Goal: Information Seeking & Learning: Learn about a topic

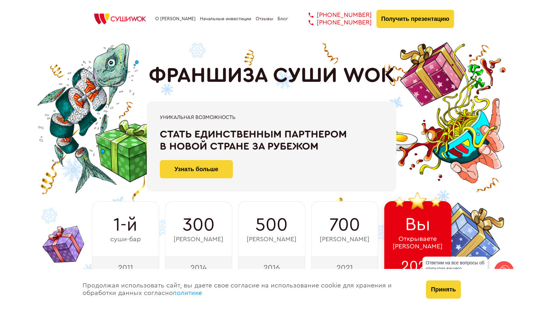
drag, startPoint x: 393, startPoint y: 78, endPoint x: 152, endPoint y: 82, distance: 241.5
click at [152, 82] on h1 "ФРАНШИЗА СУШИ WOK" at bounding box center [272, 76] width 246 height 24
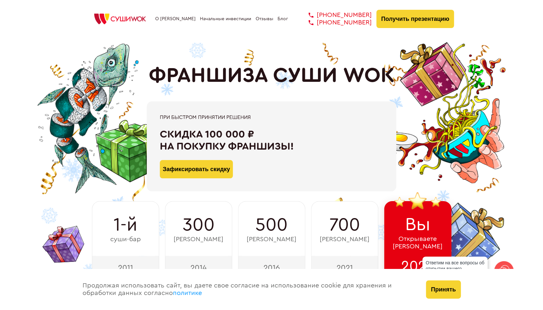
copy h1 "ФРАНШИЗА СУШИ WOK"
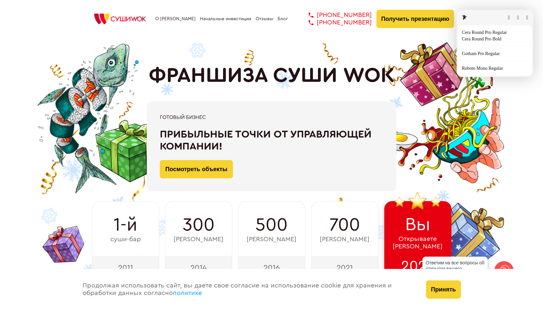
click at [528, 18] on button "button" at bounding box center [527, 17] width 2 height 5
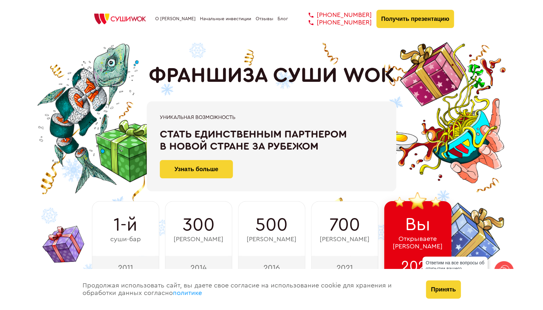
drag, startPoint x: 151, startPoint y: 73, endPoint x: 400, endPoint y: 86, distance: 250.0
click at [400, 86] on div "ФРАНШИЗА СУШИ WOK При быстром принятии решения Скидка 100 000 ₽ на покупку фран…" at bounding box center [271, 159] width 365 height 242
copy h1 "ФРАНШИЗА СУШИ WOK"
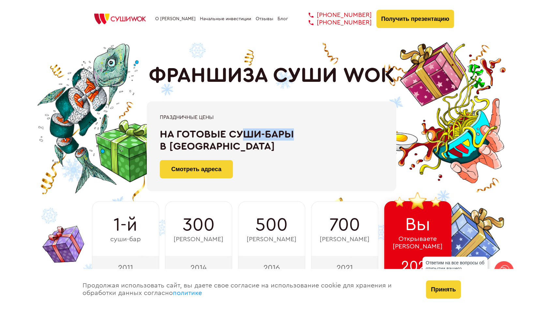
drag, startPoint x: 244, startPoint y: 133, endPoint x: 303, endPoint y: 134, distance: 59.1
click at [303, 134] on div "На готовые суши-бары в [GEOGRAPHIC_DATA]" at bounding box center [271, 141] width 223 height 24
click at [326, 145] on div "На готовые суши-бары в [GEOGRAPHIC_DATA]" at bounding box center [271, 141] width 223 height 24
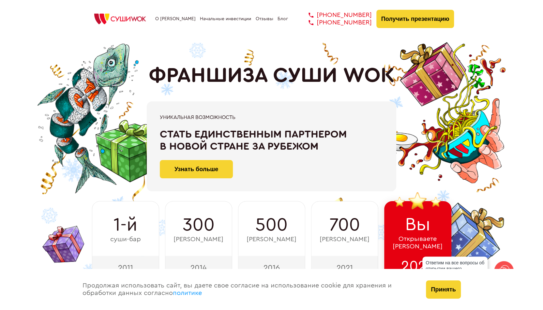
drag, startPoint x: 232, startPoint y: 149, endPoint x: 226, endPoint y: 148, distance: 5.6
click at [226, 148] on div "При быстром принятии решения Скидка 100 000 ₽ на покупку франшизы! Зафиксироват…" at bounding box center [271, 146] width 365 height 90
drag, startPoint x: 323, startPoint y: 148, endPoint x: 156, endPoint y: 136, distance: 167.5
click at [156, 136] on div "Уникальная возможность Стать единственным партнером в новой стране за рубежом У…" at bounding box center [272, 146] width 250 height 90
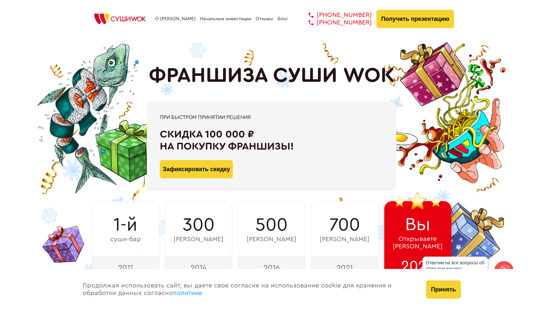
drag, startPoint x: 167, startPoint y: 136, endPoint x: 295, endPoint y: 145, distance: 128.2
click at [295, 145] on div "Скидка 100 000 ₽ на покупку франшизы!" at bounding box center [271, 141] width 223 height 24
copy div "Скидка 100 000 ₽ на покупку франшизы!"
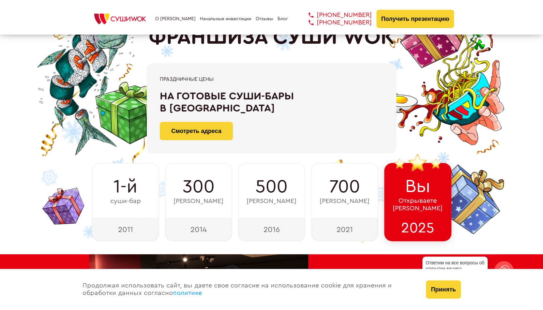
scroll to position [98, 0]
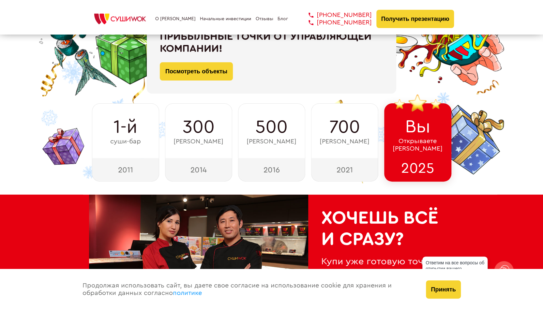
click at [218, 172] on div "2014" at bounding box center [198, 169] width 67 height 23
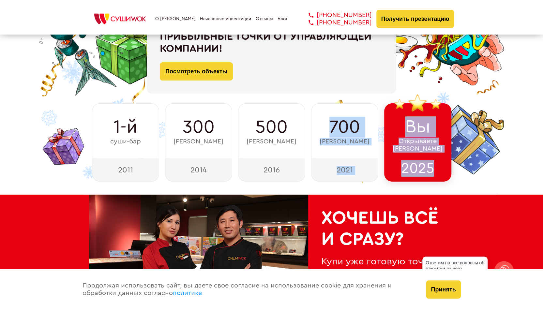
drag, startPoint x: 269, startPoint y: 183, endPoint x: 298, endPoint y: 180, distance: 29.5
click at [298, 180] on div "ФРАНШИЗА СУШИ WOK При быстром принятии решения Скидка 100 000 ₽ на покупку фран…" at bounding box center [271, 61] width 533 height 242
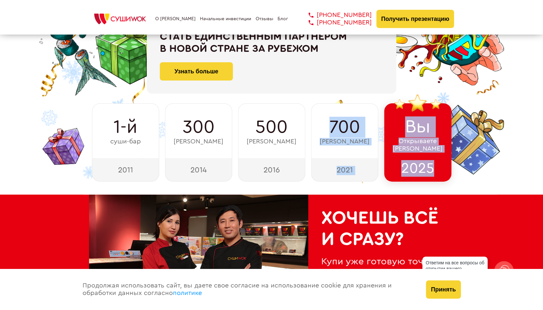
click at [504, 116] on div "ФРАНШИЗА СУШИ WOK При быстром принятии решения Скидка 100 000 ₽ на покупку фран…" at bounding box center [271, 61] width 533 height 242
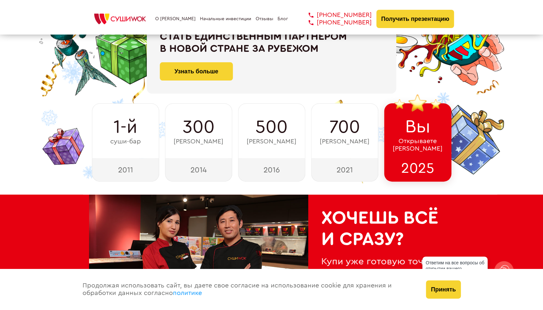
click at [504, 116] on div "ФРАНШИЗА СУШИ WOK При быстром принятии решения Скидка 100 000 ₽ на покупку фран…" at bounding box center [271, 61] width 533 height 242
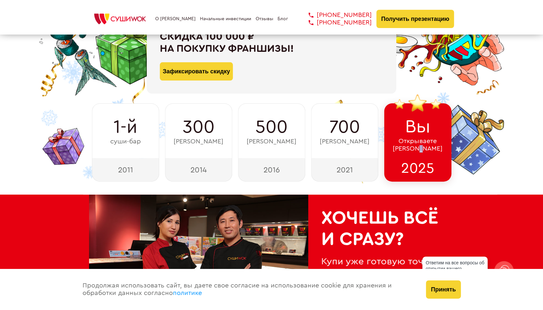
drag, startPoint x: 435, startPoint y: 151, endPoint x: 430, endPoint y: 153, distance: 5.7
click at [430, 153] on div "Вы Открываете Суши Wok" at bounding box center [417, 130] width 67 height 55
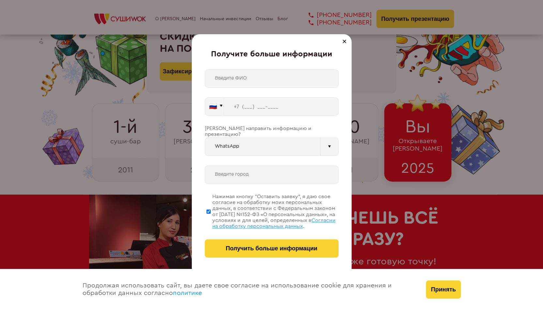
click at [469, 162] on div "Получите больше информации 🇷🇺 🇹🇷 🇧🇾 🇰🇬 🇰🇿 🇦🇿 🇦🇲 🇷🇺" at bounding box center [271, 155] width 543 height 310
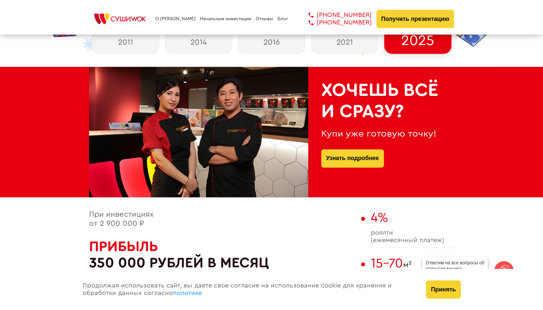
scroll to position [228, 0]
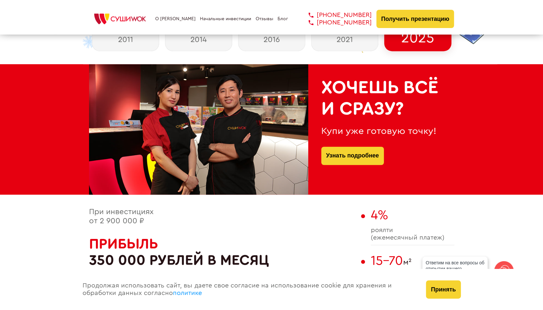
drag, startPoint x: 402, startPoint y: 114, endPoint x: 320, endPoint y: 92, distance: 84.7
click at [319, 92] on div "Хочешь всё и сразу? Купи уже готовую точку! Узнать подробнее" at bounding box center [381, 129] width 146 height 131
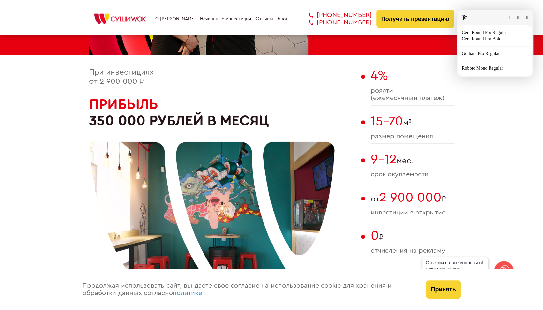
scroll to position [294, 0]
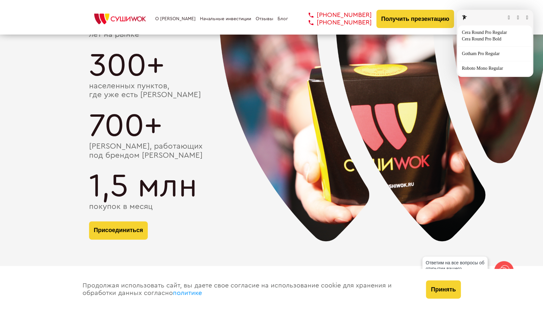
scroll to position [1207, 0]
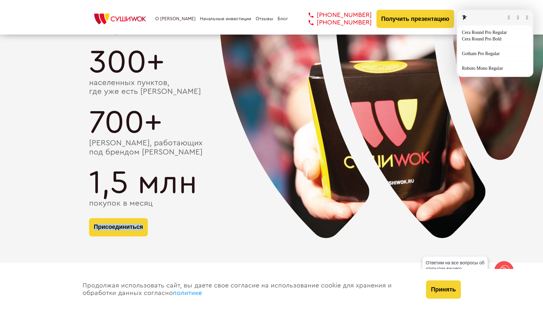
drag, startPoint x: 347, startPoint y: 203, endPoint x: 377, endPoint y: 223, distance: 35.5
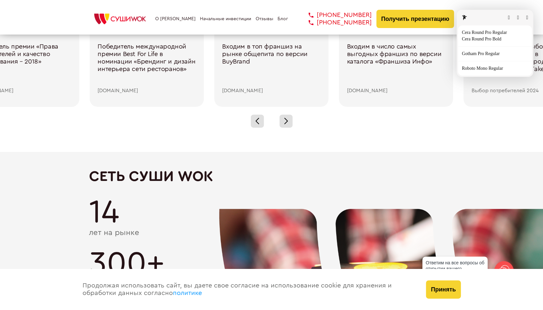
scroll to position [1142, 0]
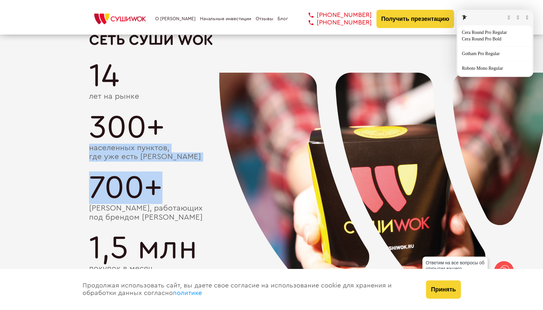
drag, startPoint x: 397, startPoint y: 145, endPoint x: 453, endPoint y: 167, distance: 60.9
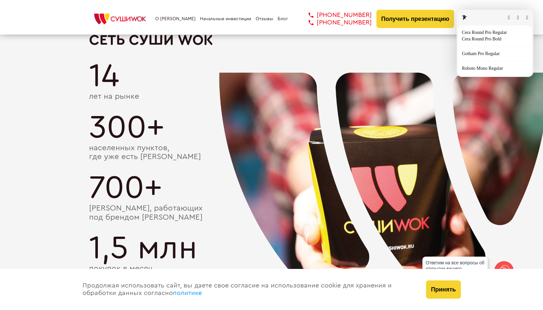
click at [453, 172] on div "700+" at bounding box center [271, 188] width 365 height 33
click at [526, 20] on button "button" at bounding box center [527, 17] width 2 height 5
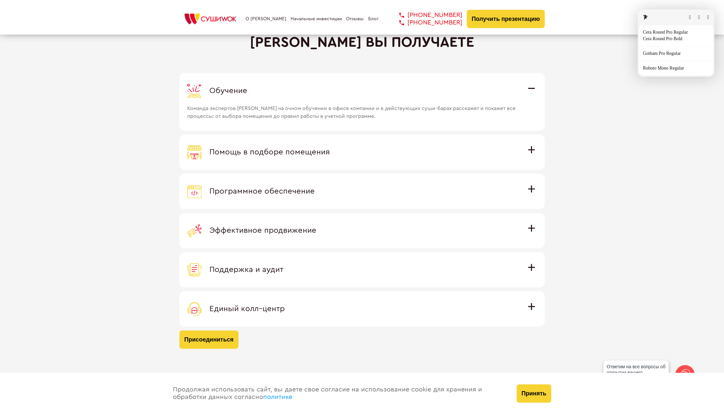
scroll to position [1772, 0]
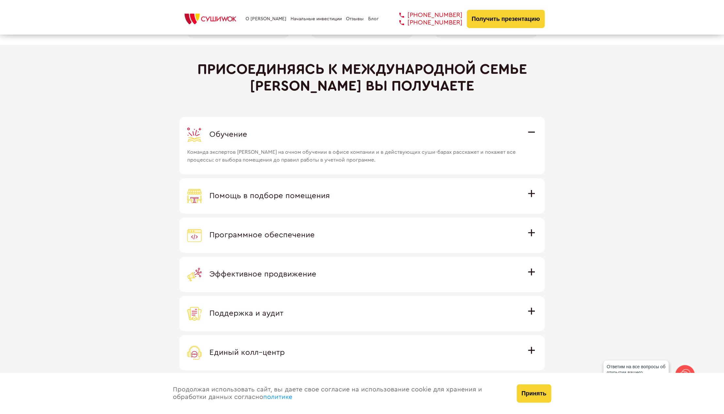
click at [330, 192] on span "Помощь в подборе помещения" at bounding box center [269, 196] width 120 height 8
click at [0, 0] on input "Помощь в подборе помещения Наши специалисты оценят варианты помещения в вашем г…" at bounding box center [0, 0] width 0 height 0
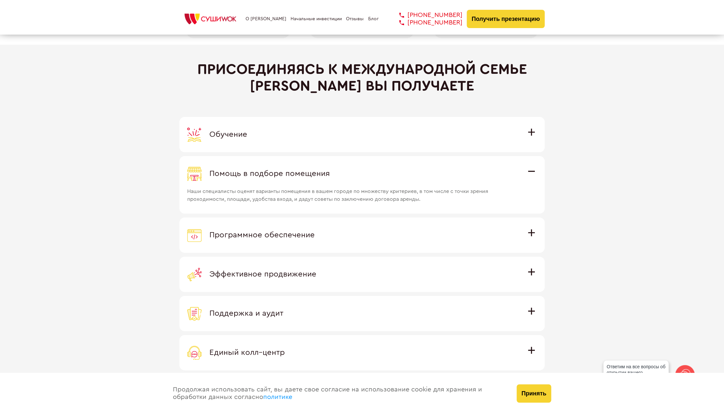
click at [526, 236] on div "Программное обеспечение" at bounding box center [362, 235] width 350 height 14
click at [0, 0] on input "Программное обеспечение Программное обеспечение разработано специально для [PER…" at bounding box center [0, 0] width 0 height 0
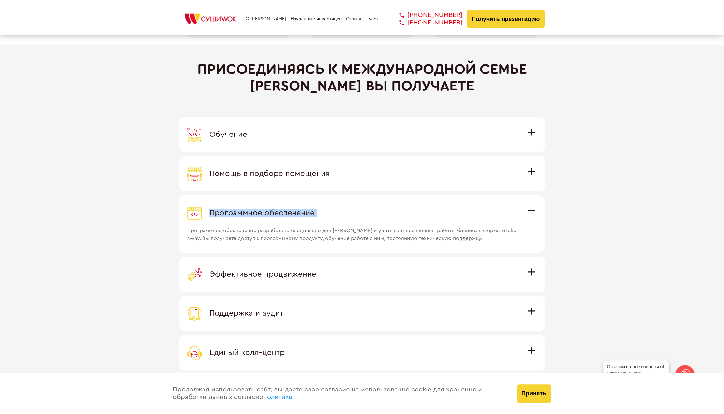
drag, startPoint x: 191, startPoint y: 210, endPoint x: 146, endPoint y: 221, distance: 45.7
click at [142, 222] on div "Присоединяясь к международной семье [PERSON_NAME] вы получаете Обучение Команда…" at bounding box center [362, 227] width 724 height 364
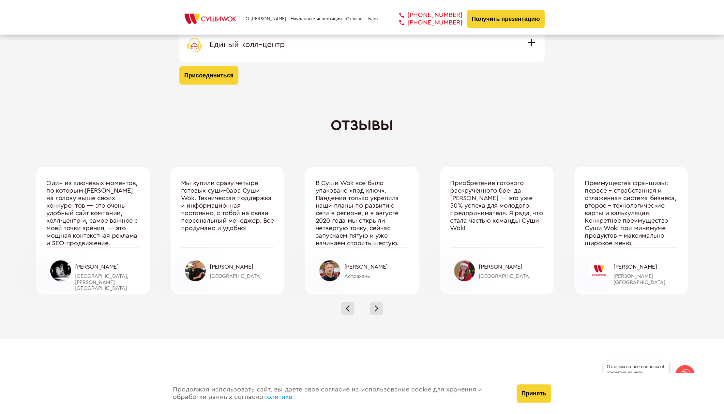
scroll to position [2077, 0]
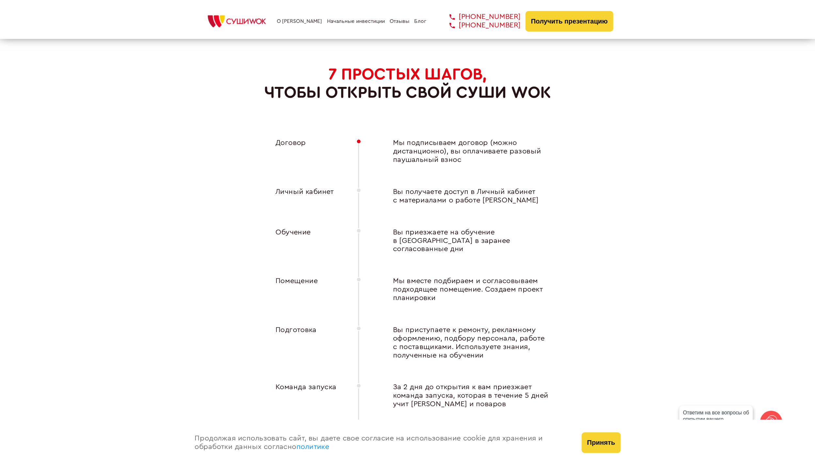
scroll to position [2425, 0]
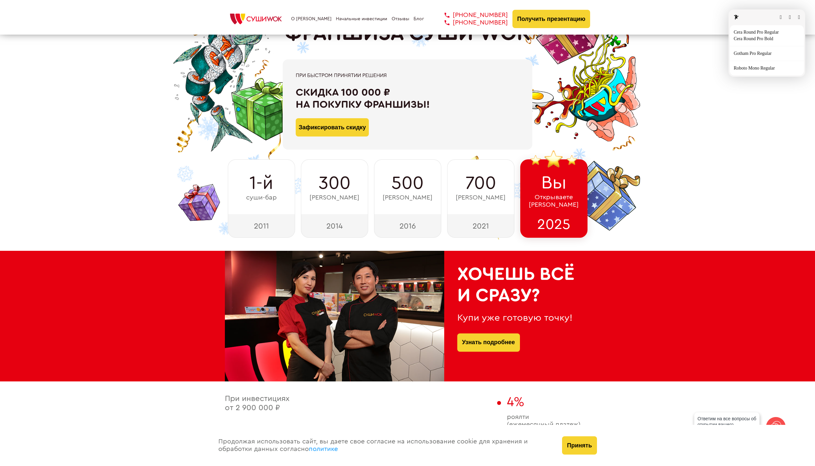
scroll to position [0, 0]
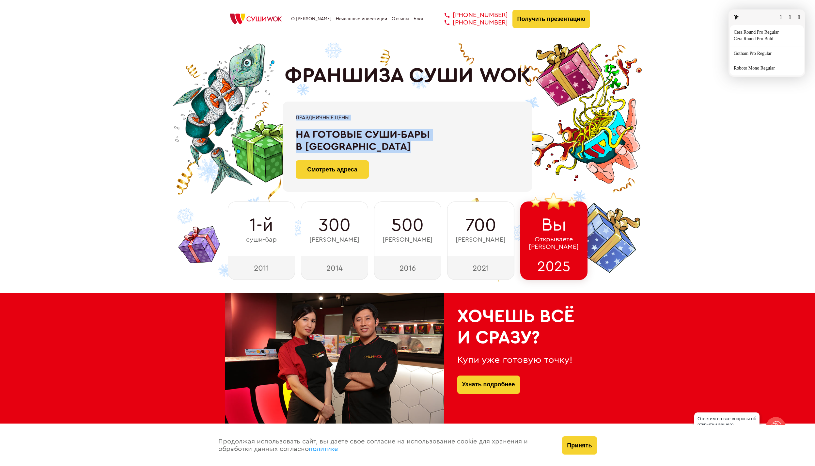
drag, startPoint x: 289, startPoint y: 133, endPoint x: 444, endPoint y: 148, distance: 156.3
click at [436, 148] on div "На готовые суши-бары в [GEOGRAPHIC_DATA]" at bounding box center [407, 141] width 223 height 24
drag, startPoint x: 400, startPoint y: 147, endPoint x: 290, endPoint y: 126, distance: 111.7
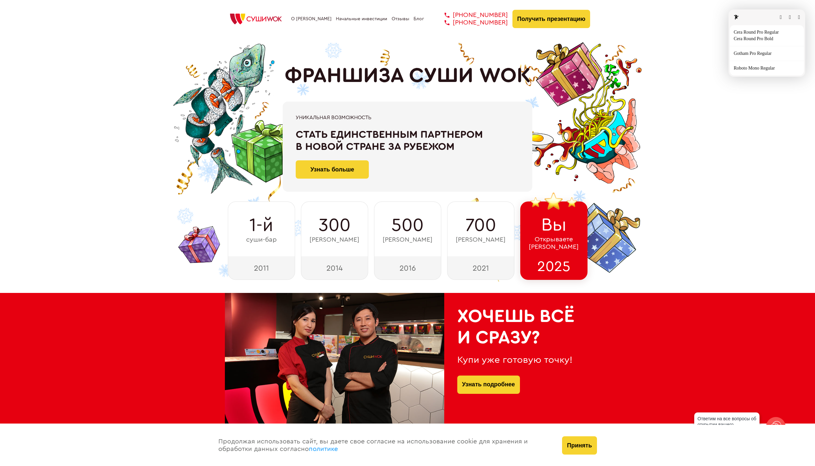
drag, startPoint x: 291, startPoint y: 130, endPoint x: 468, endPoint y: 144, distance: 177.7
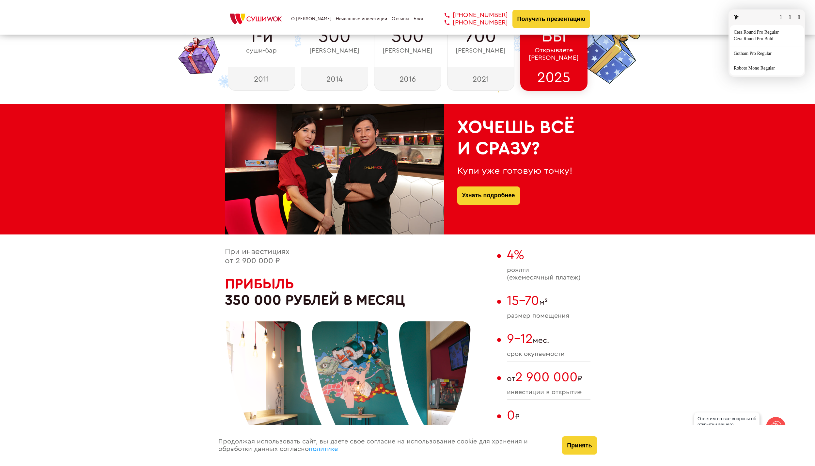
scroll to position [196, 0]
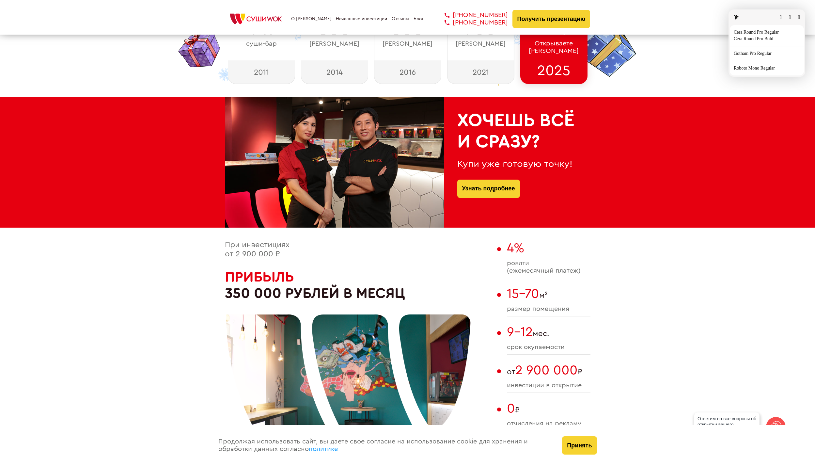
drag, startPoint x: 572, startPoint y: 164, endPoint x: 455, endPoint y: 163, distance: 117.1
drag, startPoint x: 425, startPoint y: 290, endPoint x: 215, endPoint y: 269, distance: 211.1
click at [414, 277] on h2 "Прибыль 350 000 рублей в месяц" at bounding box center [359, 285] width 269 height 33
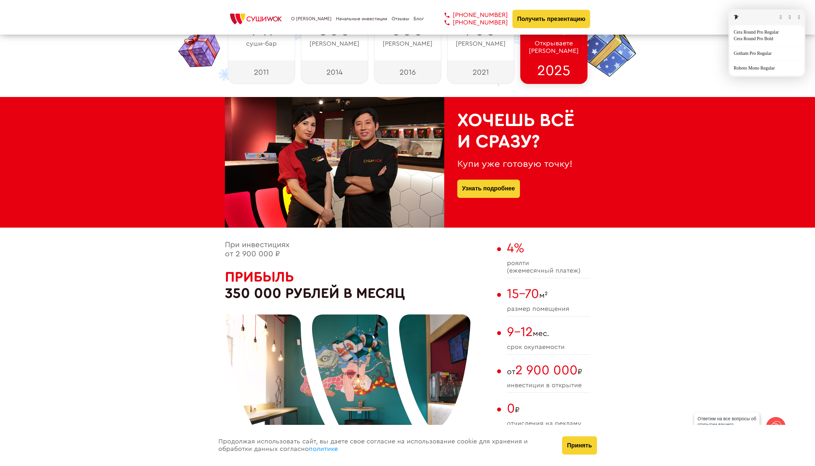
click at [543, 20] on button "button" at bounding box center [799, 17] width 2 height 5
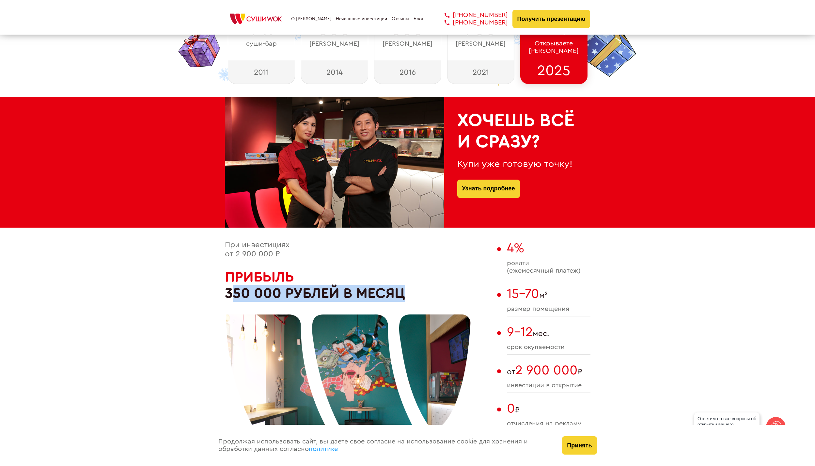
drag, startPoint x: 224, startPoint y: 294, endPoint x: 274, endPoint y: 292, distance: 50.3
click at [277, 293] on div at bounding box center [348, 385] width 245 height 245
drag, startPoint x: 281, startPoint y: 294, endPoint x: 233, endPoint y: 289, distance: 47.6
click at [233, 289] on div at bounding box center [348, 385] width 245 height 245
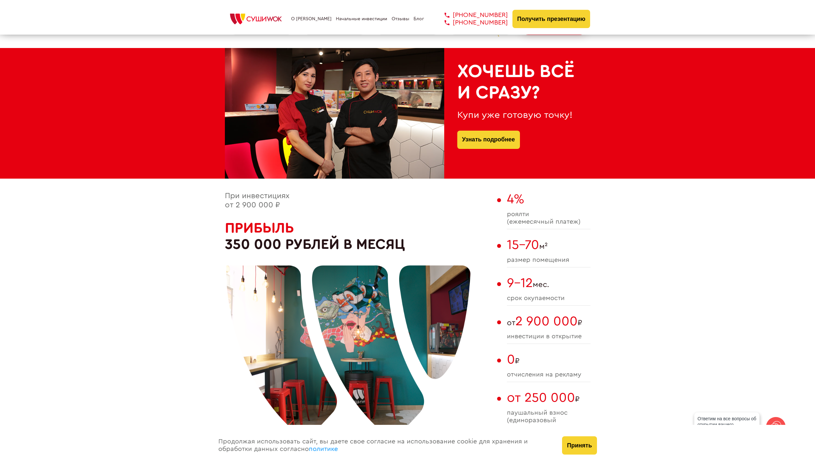
scroll to position [294, 0]
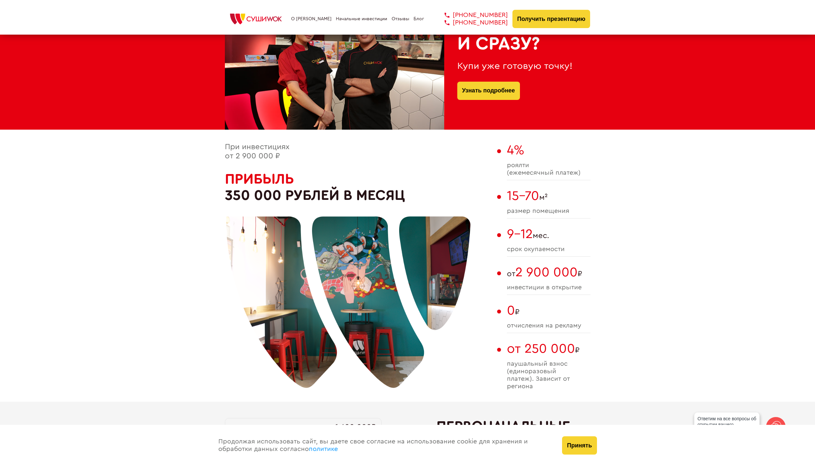
drag, startPoint x: 283, startPoint y: 157, endPoint x: 225, endPoint y: 148, distance: 58.4
click at [225, 148] on div "При инвестициях от 2 900 000 ₽ Прибыль 350 000 рублей в месяц" at bounding box center [359, 272] width 269 height 259
drag, startPoint x: 597, startPoint y: 173, endPoint x: 516, endPoint y: 153, distance: 83.2
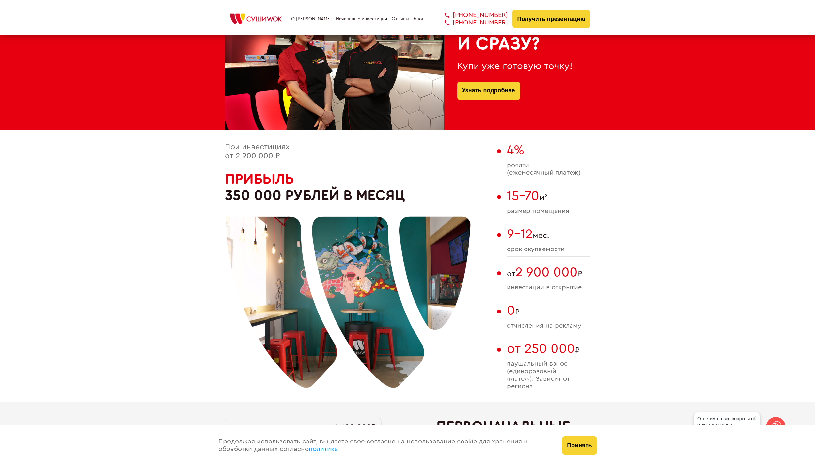
drag, startPoint x: 394, startPoint y: 323, endPoint x: 439, endPoint y: 337, distance: 47.2
click at [456, 310] on div at bounding box center [348, 287] width 245 height 245
drag, startPoint x: 374, startPoint y: 318, endPoint x: 301, endPoint y: 291, distance: 77.3
click at [301, 291] on div at bounding box center [348, 287] width 245 height 245
drag, startPoint x: 331, startPoint y: 304, endPoint x: 393, endPoint y: 307, distance: 61.4
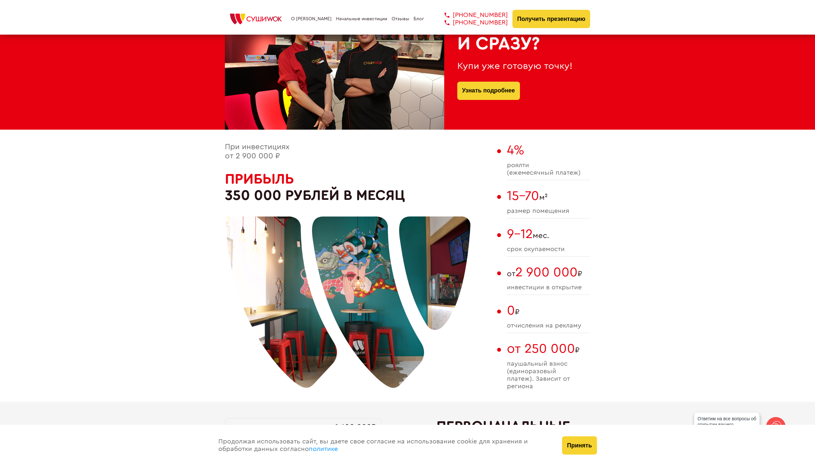
click at [385, 307] on div at bounding box center [348, 287] width 245 height 245
drag, startPoint x: 506, startPoint y: 166, endPoint x: 584, endPoint y: 173, distance: 78.6
click at [543, 173] on div "При инвестициях от 2 900 000 ₽ Прибыль 350 000 рублей в месяц 4% роялти (ежемес…" at bounding box center [407, 272] width 365 height 259
copy span "роялти (ежемесячный платеж)"
drag, startPoint x: 505, startPoint y: 207, endPoint x: 576, endPoint y: 211, distance: 70.6
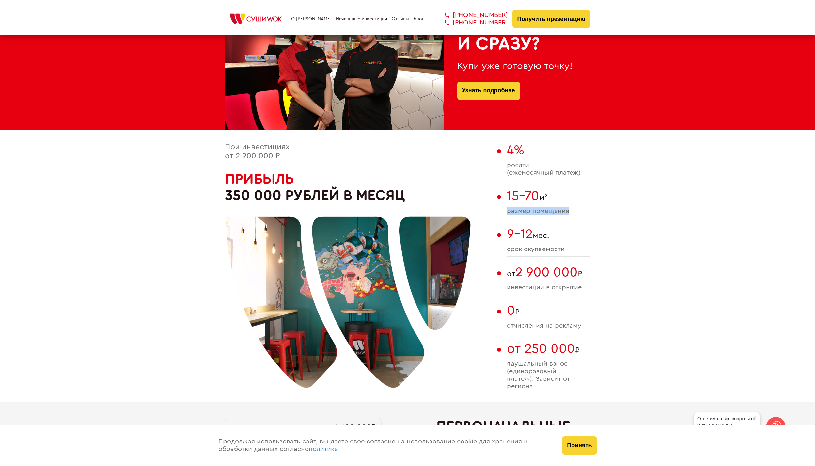
click at [543, 211] on div "При инвестициях от 2 900 000 ₽ Прибыль 350 000 рублей в месяц 4% роялти (ежемес…" at bounding box center [407, 272] width 365 height 259
copy span "размер помещения"
drag, startPoint x: 507, startPoint y: 250, endPoint x: 566, endPoint y: 247, distance: 58.8
click at [543, 247] on span "cрок окупаемости" at bounding box center [549, 249] width 84 height 8
copy span "cрок окупаемости"
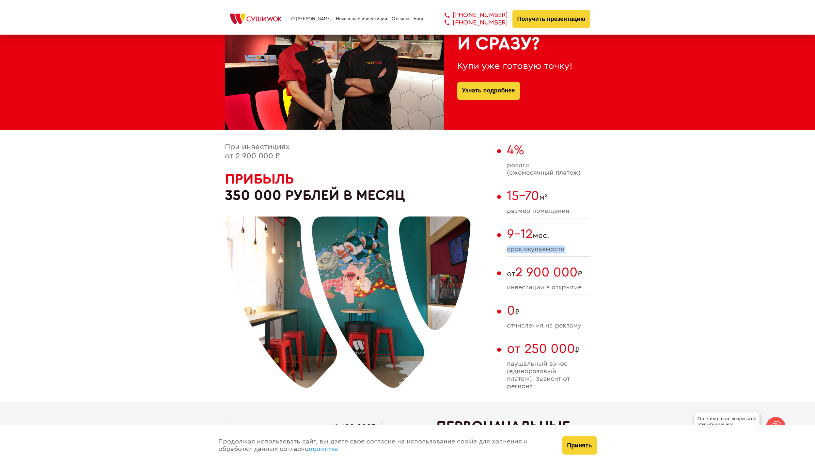
copy span "cрок окупаемости"
drag, startPoint x: 507, startPoint y: 327, endPoint x: 600, endPoint y: 321, distance: 93.5
copy span "отчисления на рекламу"
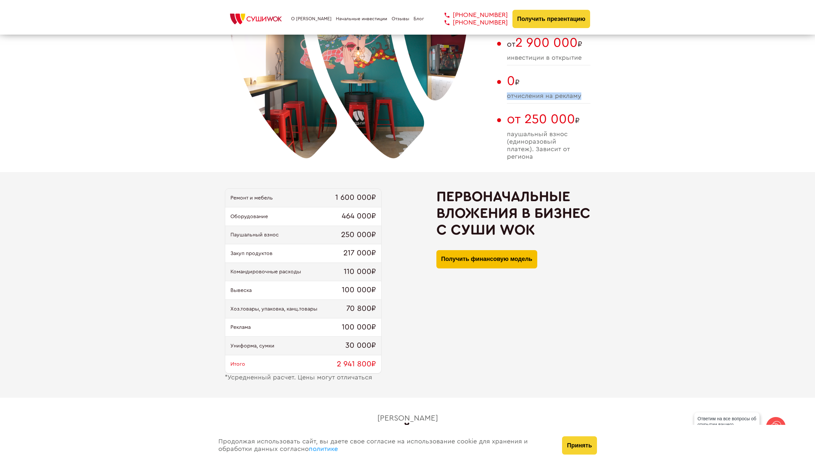
scroll to position [538, 0]
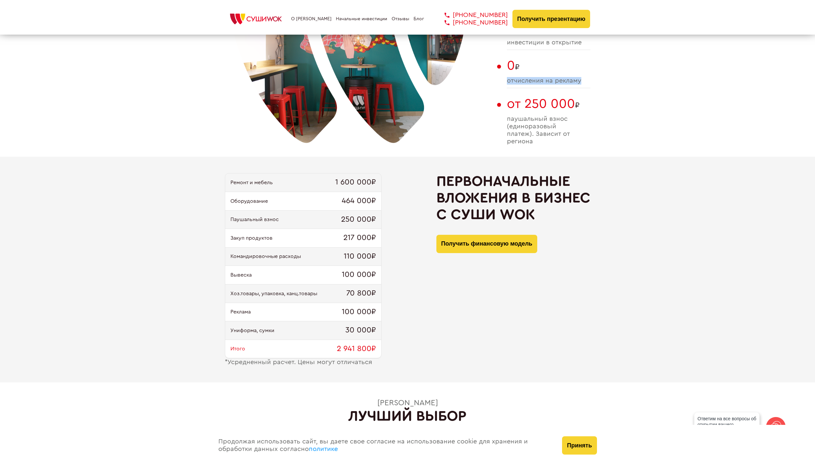
drag, startPoint x: 535, startPoint y: 216, endPoint x: 436, endPoint y: 183, distance: 105.0
click at [436, 183] on h2 "Первоначальные вложения в бизнес с [PERSON_NAME]" at bounding box center [513, 198] width 154 height 50
click at [526, 214] on h2 "Первоначальные вложения в бизнес с [PERSON_NAME]" at bounding box center [513, 198] width 154 height 50
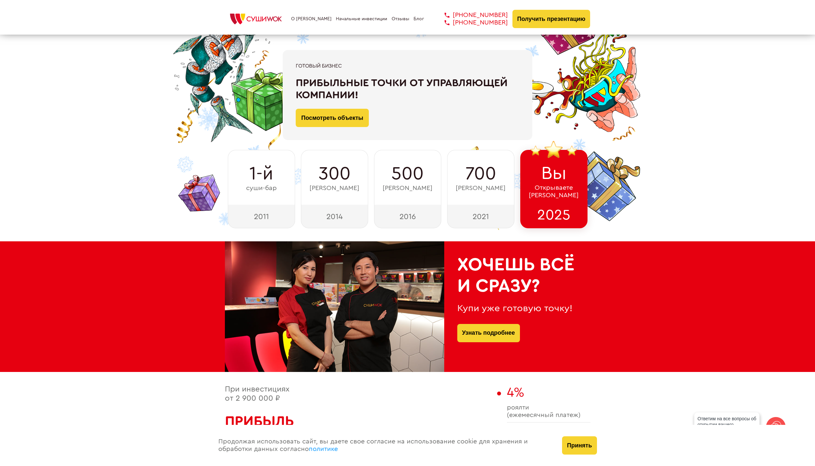
scroll to position [49, 0]
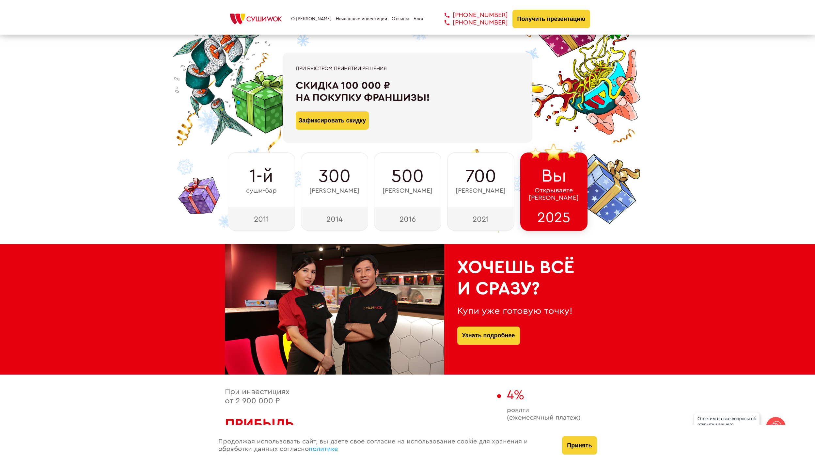
drag, startPoint x: 537, startPoint y: 292, endPoint x: 450, endPoint y: 271, distance: 89.3
click at [450, 271] on div "Хочешь всё и сразу? Купи уже готовую точку! Узнать подробнее" at bounding box center [517, 309] width 146 height 131
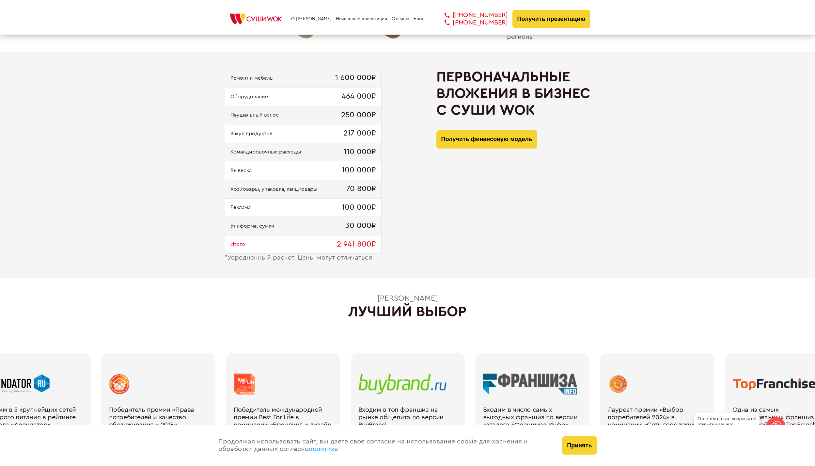
scroll to position [489, 0]
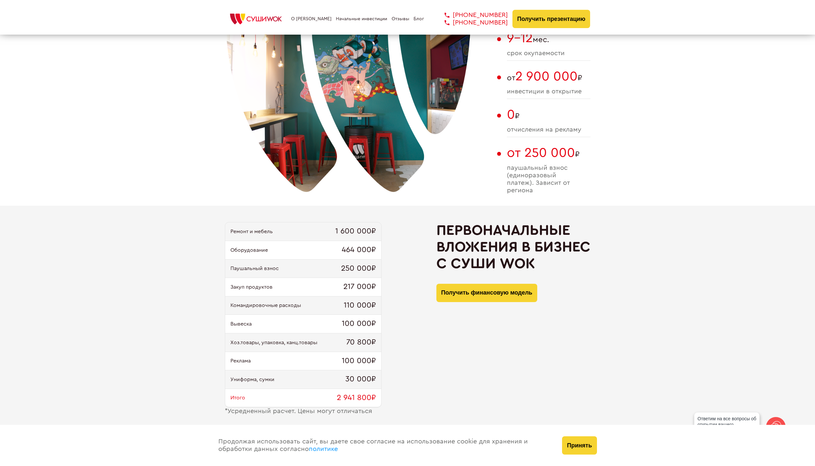
drag, startPoint x: 533, startPoint y: 265, endPoint x: 436, endPoint y: 235, distance: 102.0
click at [436, 235] on h2 "Первоначальные вложения в бизнес с [PERSON_NAME]" at bounding box center [513, 247] width 154 height 50
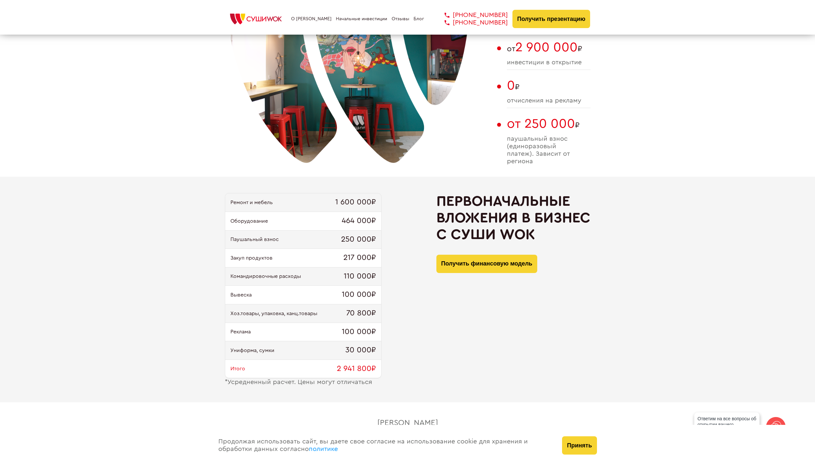
scroll to position [538, 0]
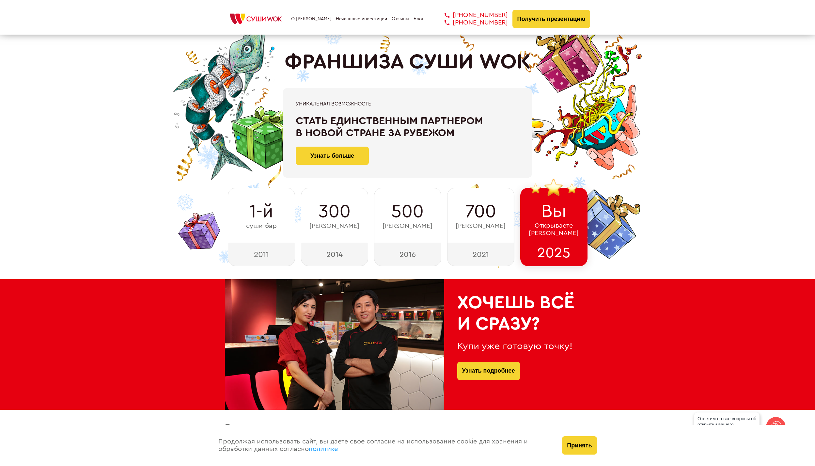
scroll to position [0, 0]
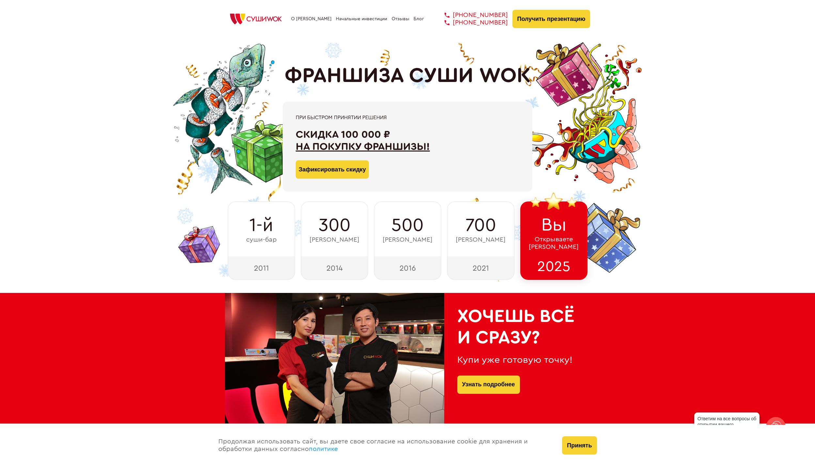
drag, startPoint x: 305, startPoint y: 132, endPoint x: 430, endPoint y: 146, distance: 126.1
click at [430, 146] on div "При быстром принятии решения Скидка 100 000 ₽ на покупку франшизы! Зафиксироват…" at bounding box center [408, 146] width 250 height 90
copy div "Скидка 100 000 ₽ на покупку франшизы!"
click at [308, 16] on link "О [PERSON_NAME]" at bounding box center [311, 18] width 40 height 5
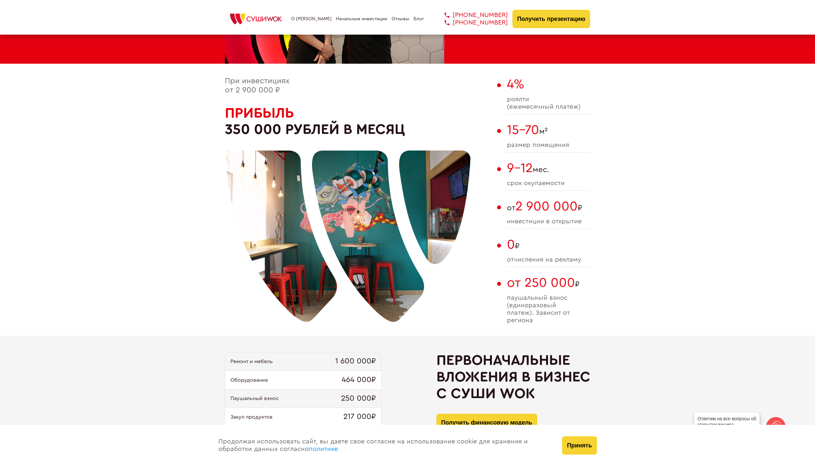
scroll to position [440, 0]
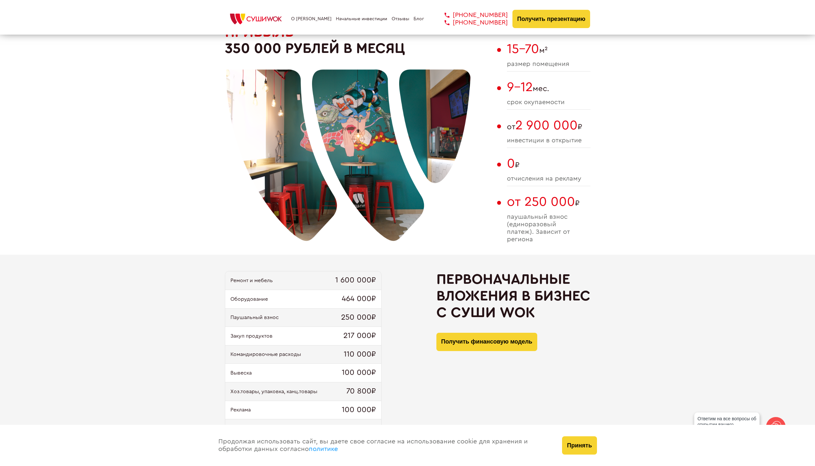
drag, startPoint x: 357, startPoint y: 126, endPoint x: 429, endPoint y: 175, distance: 87.0
click at [429, 175] on div at bounding box center [348, 141] width 245 height 245
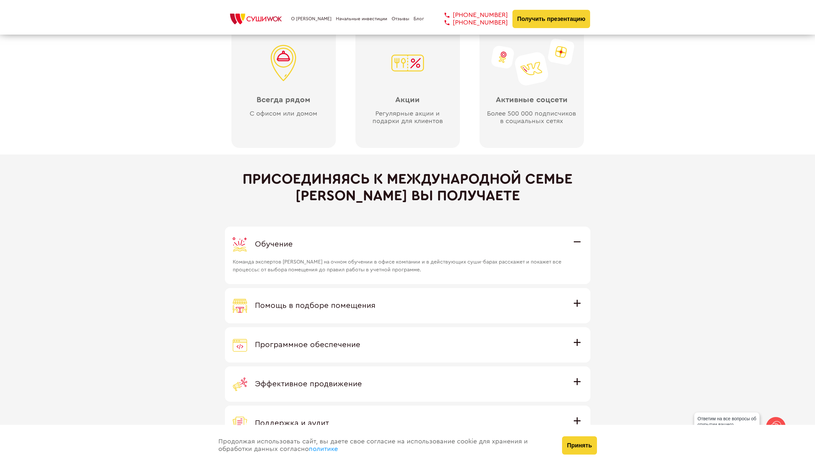
scroll to position [1811, 0]
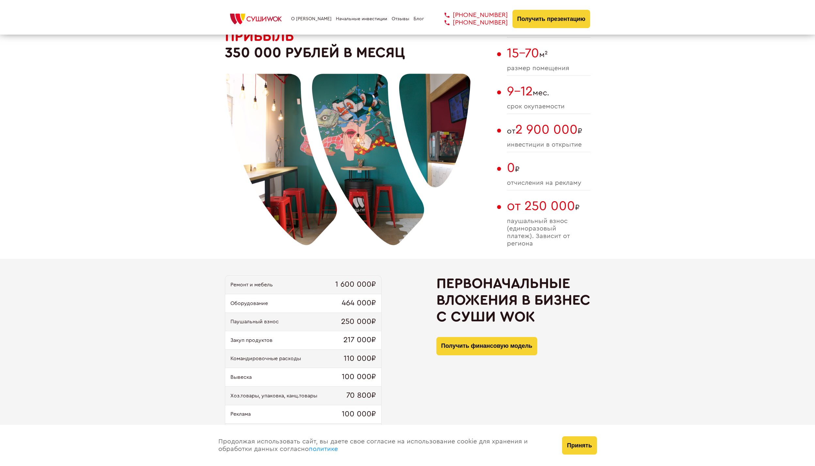
drag, startPoint x: 418, startPoint y: 113, endPoint x: 476, endPoint y: 158, distance: 73.5
click at [476, 158] on div "При инвестициях от 2 900 000 ₽ Прибыль 350 000 рублей в месяц" at bounding box center [359, 129] width 269 height 259
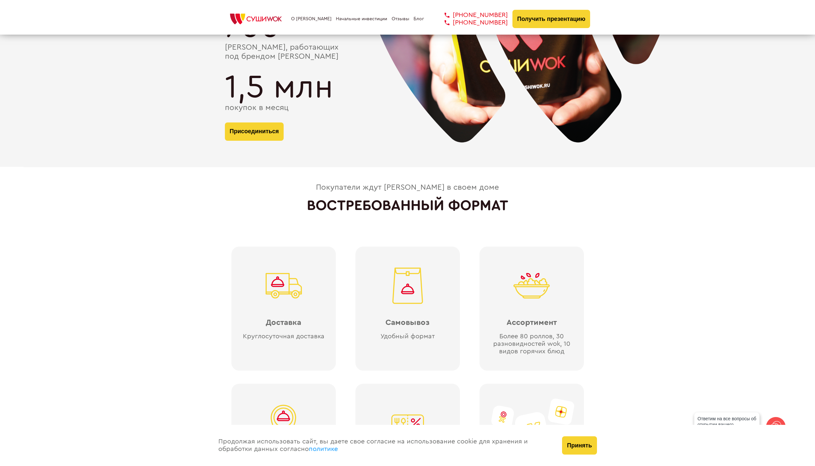
scroll to position [1366, 0]
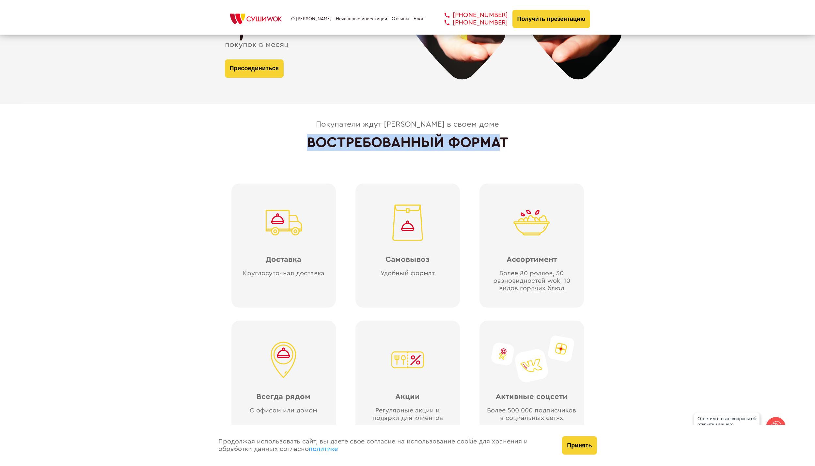
drag, startPoint x: 501, startPoint y: 142, endPoint x: 280, endPoint y: 130, distance: 221.5
click at [280, 130] on div "Покупатели ждут [PERSON_NAME] в своем доме ВОСТРЕБОВАННЫЙ ФОРМАТ Доставка Кругл…" at bounding box center [407, 285] width 365 height 331
click at [305, 135] on div "Покупатели ждут [PERSON_NAME] в своем доме ВОСТРЕБОВАННЫЙ ФОРМАТ Доставка Кругл…" at bounding box center [407, 285] width 365 height 331
drag, startPoint x: 316, startPoint y: 138, endPoint x: 538, endPoint y: 151, distance: 222.2
click at [538, 151] on div "Покупатели ждут Cуши Wok в своем доме ВОСТРЕБОВАННЫЙ ФОРМАТ Доставка Круглосуто…" at bounding box center [407, 285] width 365 height 331
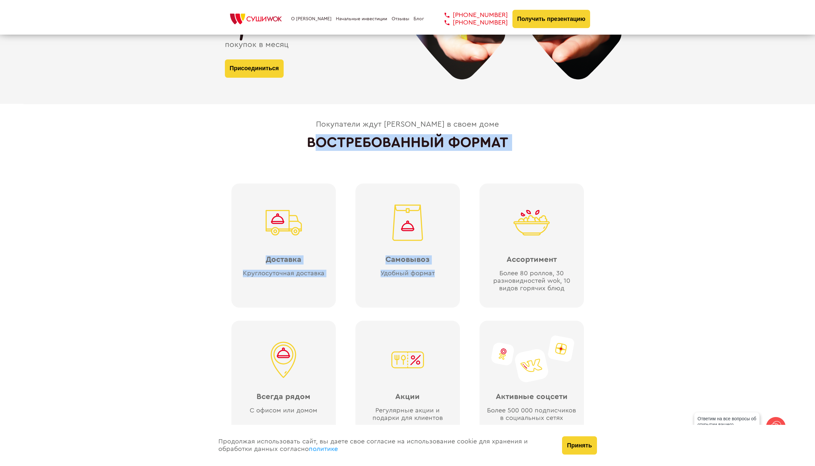
click at [538, 151] on div "Покупатели ждут Cуши Wok в своем доме ВОСТРЕБОВАННЫЙ ФОРМАТ Доставка Круглосуто…" at bounding box center [407, 285] width 365 height 331
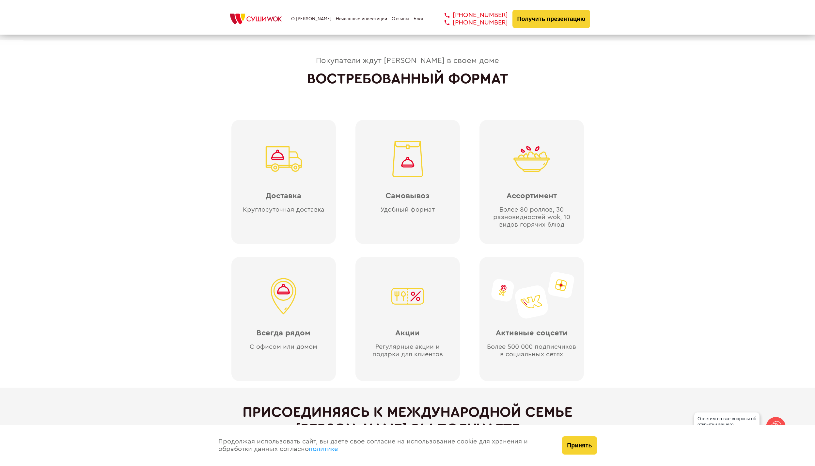
scroll to position [1415, 0]
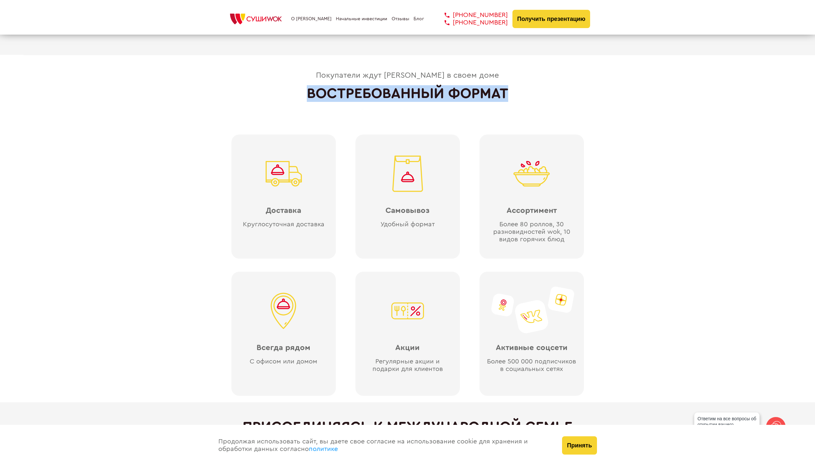
drag, startPoint x: 305, startPoint y: 92, endPoint x: 506, endPoint y: 97, distance: 201.0
click at [506, 97] on div "Покупатели ждут Cуши Wok в своем доме ВОСТРЕБОВАННЫЙ ФОРМАТ Доставка Круглосуто…" at bounding box center [407, 236] width 365 height 331
copy h2 "ВОСТРЕБОВАННЫЙ ФОРМАТ"
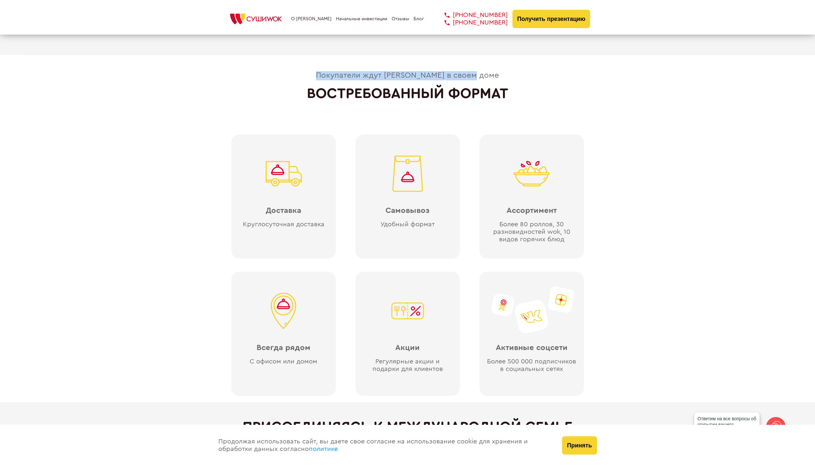
drag, startPoint x: 327, startPoint y: 72, endPoint x: 493, endPoint y: 74, distance: 166.1
click at [493, 74] on div "Покупатели ждут Cуши Wok в своем доме ВОСТРЕБОВАННЫЙ ФОРМАТ Доставка Круглосуто…" at bounding box center [407, 236] width 365 height 331
copy div "Покупатели ждут [PERSON_NAME] в своем доме"
drag, startPoint x: 504, startPoint y: 210, endPoint x: 560, endPoint y: 212, distance: 55.8
click at [560, 212] on div "Ассортимент Более 80 роллов, 30 разновидностей wok, 10 видов горячих блюд" at bounding box center [531, 196] width 104 height 124
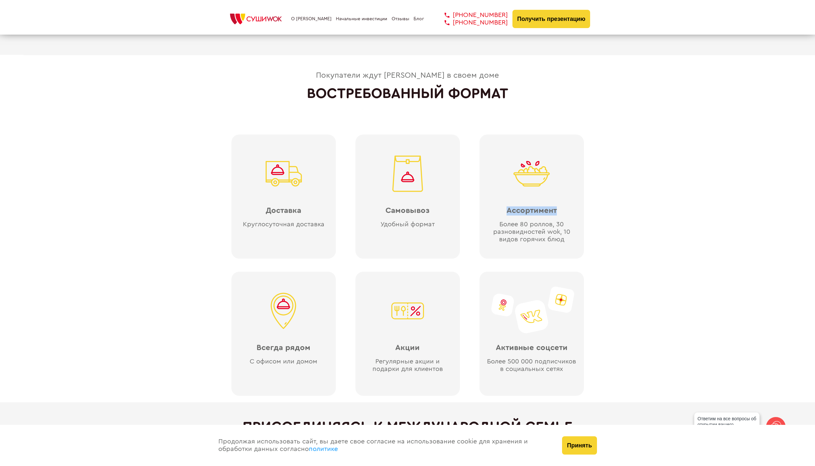
copy div "Ассортимент"
drag, startPoint x: 500, startPoint y: 224, endPoint x: 571, endPoint y: 247, distance: 74.5
click at [571, 247] on div "Ассортимент Более 80 роллов, 30 разновидностей wok, 10 видов горячих блюд" at bounding box center [531, 196] width 104 height 124
copy div "Более 80 роллов, 30 разновидностей wok, 10 видов горячих блюд"
drag, startPoint x: 263, startPoint y: 210, endPoint x: 302, endPoint y: 209, distance: 39.2
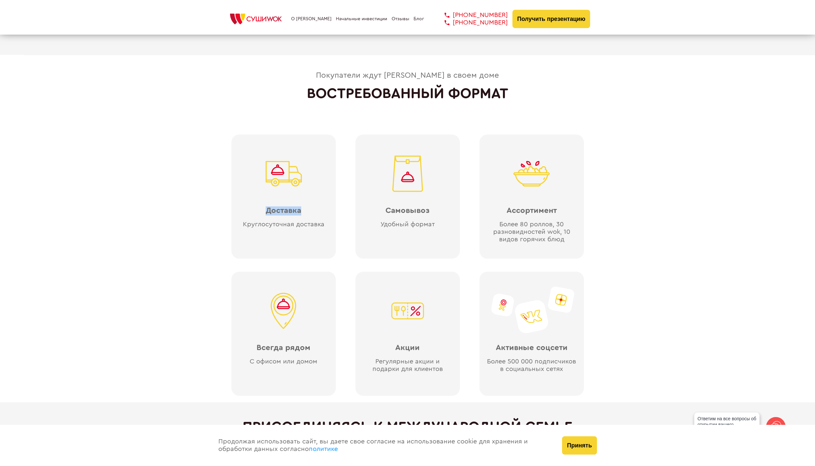
click at [302, 209] on div "Доставка Круглосуточная доставка" at bounding box center [283, 196] width 104 height 124
copy div "Доставка"
drag, startPoint x: 244, startPoint y: 223, endPoint x: 329, endPoint y: 226, distance: 84.2
click at [329, 226] on div "Доставка Круглосуточная доставка" at bounding box center [283, 196] width 104 height 124
copy div "Круглосуточная доставка"
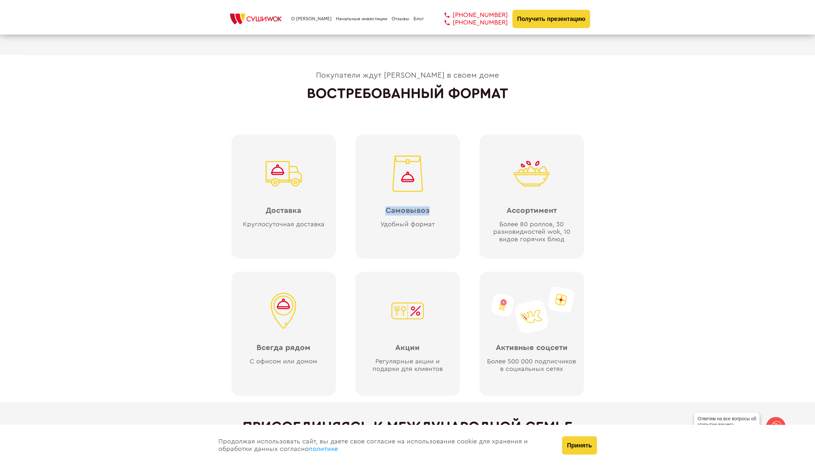
drag, startPoint x: 385, startPoint y: 206, endPoint x: 429, endPoint y: 216, distance: 44.5
click at [429, 216] on div "Самовывоз Удобный формат" at bounding box center [407, 196] width 104 height 124
copy div "Самовывоз"
drag, startPoint x: 383, startPoint y: 224, endPoint x: 439, endPoint y: 231, distance: 56.8
click at [439, 231] on div "Самовывоз Удобный формат" at bounding box center [407, 196] width 104 height 124
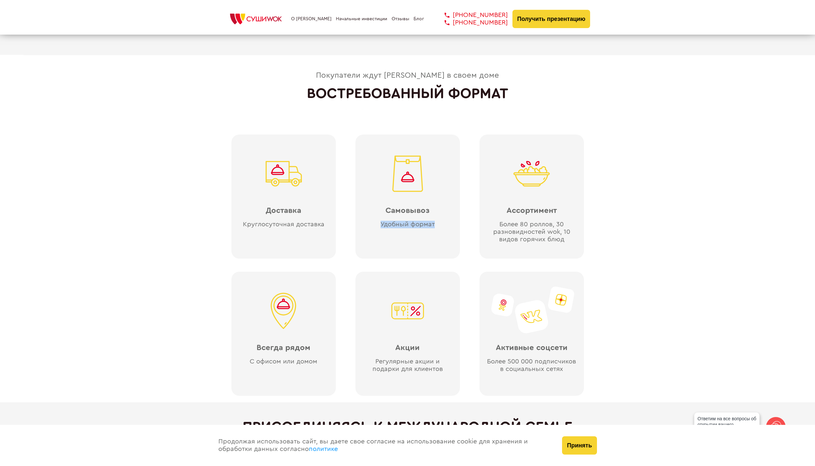
copy div "Удобный формат"
drag, startPoint x: 508, startPoint y: 210, endPoint x: 571, endPoint y: 219, distance: 63.6
click at [571, 219] on div "Ассортимент Более 80 роллов, 30 разновидностей wok, 10 видов горячих блюд" at bounding box center [531, 196] width 104 height 124
drag, startPoint x: 256, startPoint y: 349, endPoint x: 312, endPoint y: 348, distance: 56.1
click at [312, 348] on div "Всегда рядом С офисом или домом" at bounding box center [283, 333] width 104 height 124
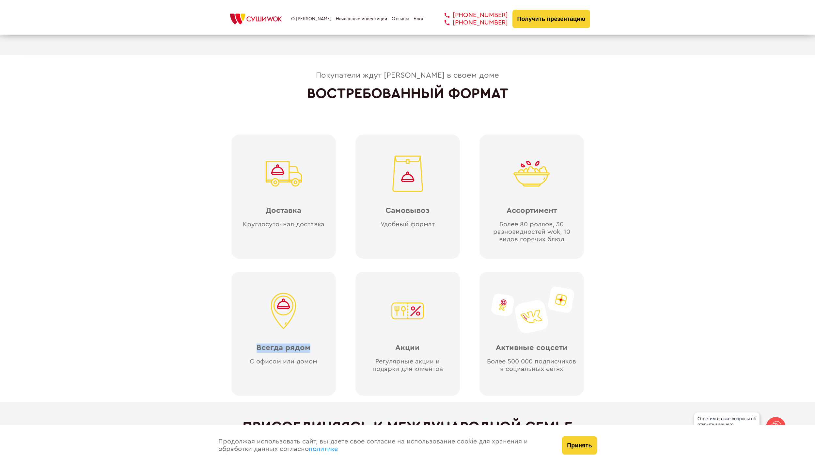
copy div "Всегда рядом"
drag, startPoint x: 250, startPoint y: 362, endPoint x: 328, endPoint y: 361, distance: 78.0
click at [328, 361] on div "Всегда рядом С офисом или домом" at bounding box center [283, 333] width 104 height 124
copy div "С офисом или домом"
drag, startPoint x: 397, startPoint y: 346, endPoint x: 421, endPoint y: 351, distance: 24.5
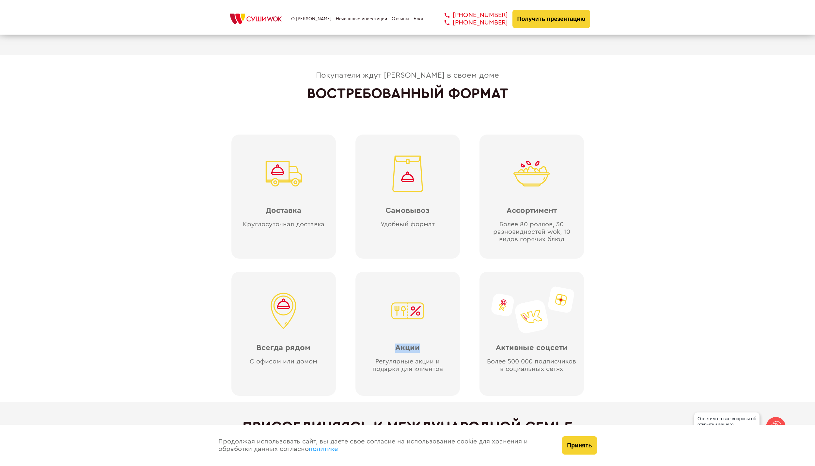
click at [421, 351] on div "Акции Регулярные акции и подарки для клиентов" at bounding box center [407, 333] width 104 height 124
drag, startPoint x: 373, startPoint y: 360, endPoint x: 461, endPoint y: 379, distance: 90.5
click at [461, 380] on div "Доставка Круглосуточная доставка Самовывоз Удобный формат Ассортимент Более 80 …" at bounding box center [407, 265] width 365 height 274
drag, startPoint x: 495, startPoint y: 349, endPoint x: 574, endPoint y: 350, distance: 79.0
click at [574, 350] on div "Активные соцсети Более 500 000 подписчиков в социальных сетях" at bounding box center [531, 333] width 104 height 124
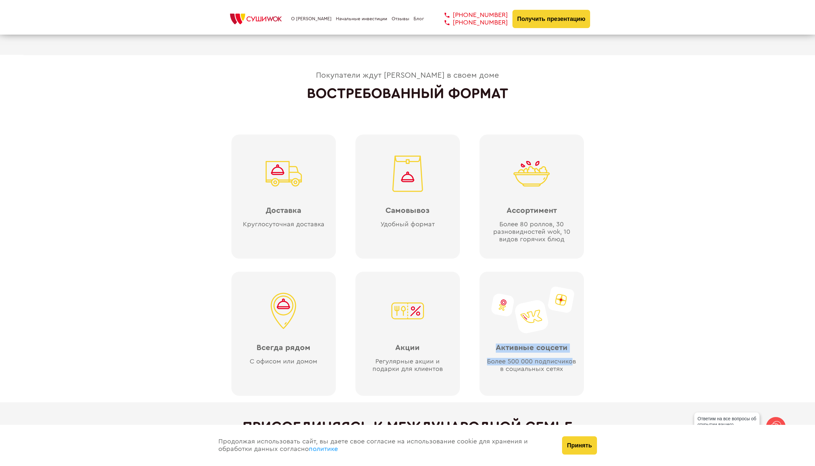
click at [572, 349] on div "Активные соцсети Более 500 000 подписчиков в социальных сетях" at bounding box center [531, 333] width 104 height 124
drag, startPoint x: 568, startPoint y: 346, endPoint x: 566, endPoint y: 351, distance: 5.5
click at [566, 351] on div "Активные соцсети Более 500 000 подписчиков в социальных сетях" at bounding box center [531, 333] width 104 height 124
drag, startPoint x: 487, startPoint y: 362, endPoint x: 592, endPoint y: 372, distance: 105.2
click at [592, 372] on div "Покупатели ждут Cуши Wok в своем доме ВОСТРЕБОВАННЫЙ ФОРМАТ Доставка Круглосуто…" at bounding box center [407, 236] width 815 height 331
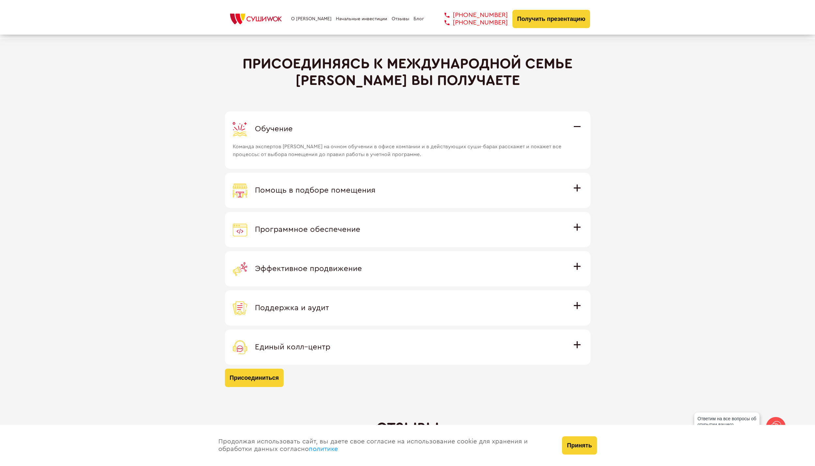
scroll to position [1709, 0]
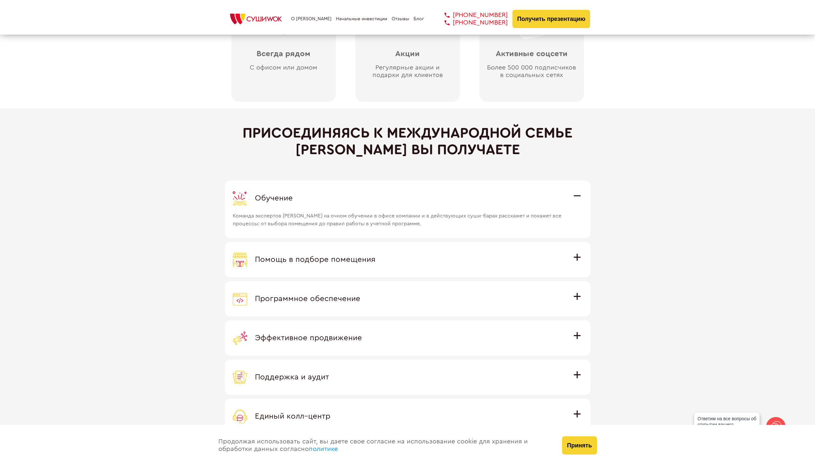
click at [523, 220] on span "Команда экспертов [PERSON_NAME] на очном обучении в офисе компании и в действую…" at bounding box center [399, 216] width 332 height 22
click at [0, 0] on input "Обучение Команда экспертов Суши Wok на очном обучении в офисе компании и в дейс…" at bounding box center [0, 0] width 0 height 0
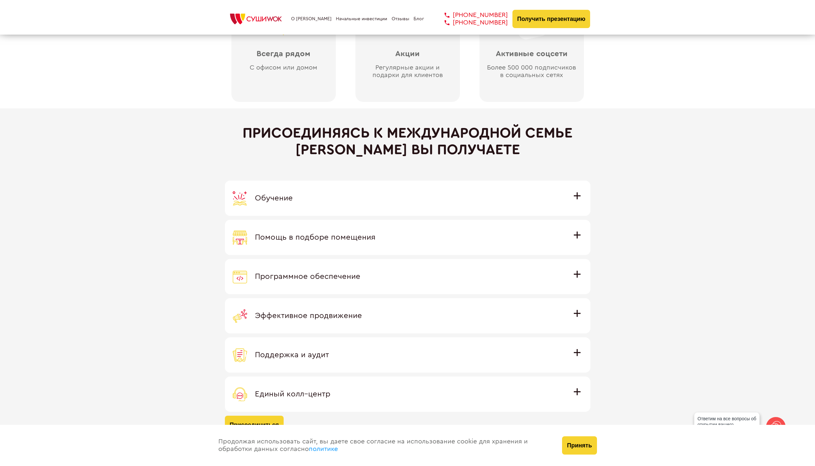
drag, startPoint x: 243, startPoint y: 134, endPoint x: 503, endPoint y: 142, distance: 260.5
click at [503, 142] on h2 "Присоединяясь к международной семье [PERSON_NAME] вы получаете" at bounding box center [407, 141] width 365 height 33
click at [528, 149] on h2 "Присоединяясь к международной семье [PERSON_NAME] вы получаете" at bounding box center [407, 141] width 365 height 33
click at [521, 150] on h2 "Присоединяясь к международной семье [PERSON_NAME] вы получаете" at bounding box center [407, 141] width 365 height 33
drag, startPoint x: 518, startPoint y: 151, endPoint x: 282, endPoint y: 145, distance: 236.3
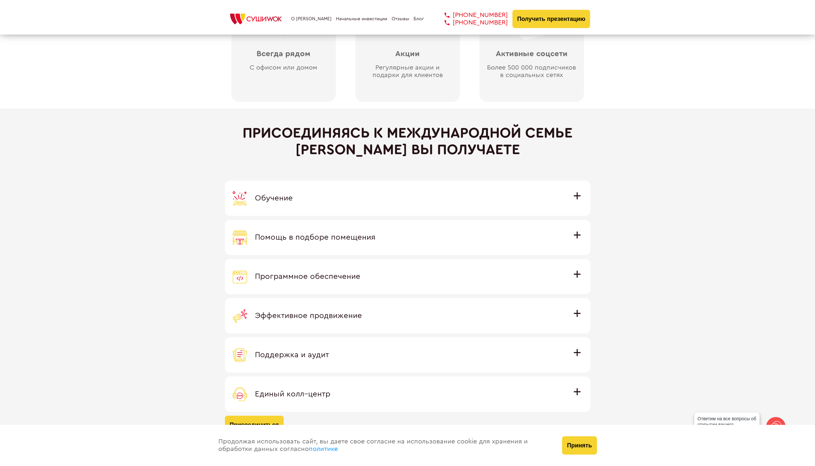
click at [282, 145] on h2 "Присоединяясь к международной семье [PERSON_NAME] вы получаете" at bounding box center [407, 141] width 365 height 33
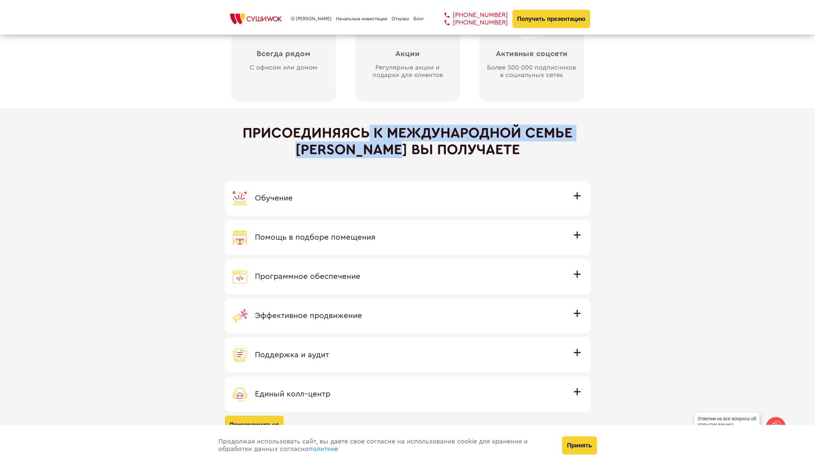
drag, startPoint x: 243, startPoint y: 137, endPoint x: 585, endPoint y: 131, distance: 342.0
click at [585, 131] on h2 "Присоединяясь к международной семье [PERSON_NAME] вы получаете" at bounding box center [407, 141] width 365 height 33
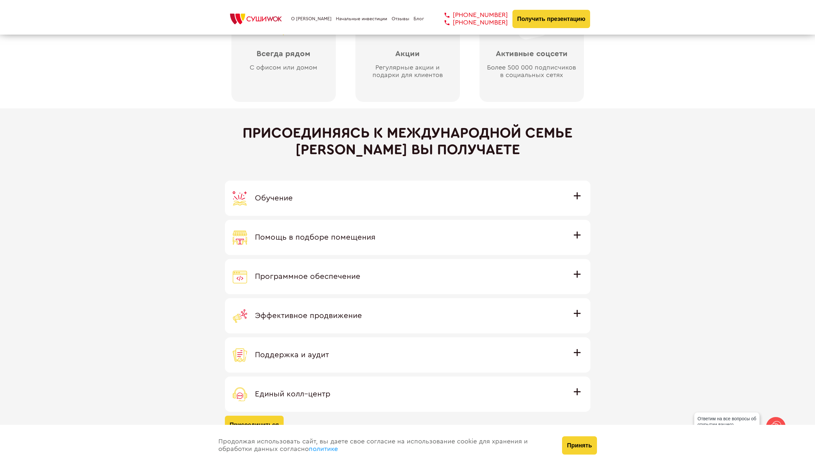
click at [428, 153] on h2 "Присоединяясь к международной семье [PERSON_NAME] вы получаете" at bounding box center [407, 141] width 365 height 33
drag, startPoint x: 366, startPoint y: 133, endPoint x: 204, endPoint y: 133, distance: 161.8
click at [204, 133] on div "Присоединяясь к международной семье [PERSON_NAME] вы получаете Обучение Команда…" at bounding box center [407, 279] width 815 height 342
drag, startPoint x: 529, startPoint y: 133, endPoint x: 393, endPoint y: 155, distance: 137.4
click at [393, 155] on h2 "Присоединяясь к международной семье [PERSON_NAME] вы получаете" at bounding box center [407, 141] width 365 height 33
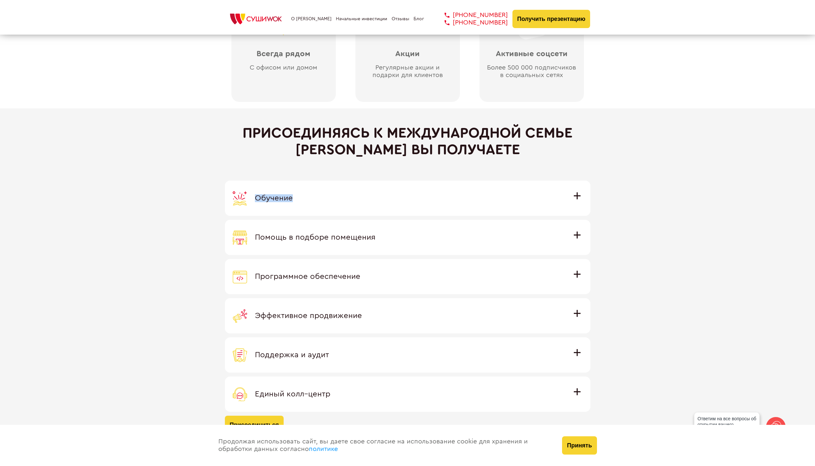
drag, startPoint x: 302, startPoint y: 193, endPoint x: 256, endPoint y: 200, distance: 46.9
click at [256, 200] on div "Обучение" at bounding box center [408, 198] width 350 height 14
drag, startPoint x: 257, startPoint y: 237, endPoint x: 379, endPoint y: 244, distance: 121.9
click at [379, 244] on div "Помощь в подборе помещения" at bounding box center [408, 237] width 350 height 14
drag, startPoint x: 333, startPoint y: 356, endPoint x: 270, endPoint y: 338, distance: 64.8
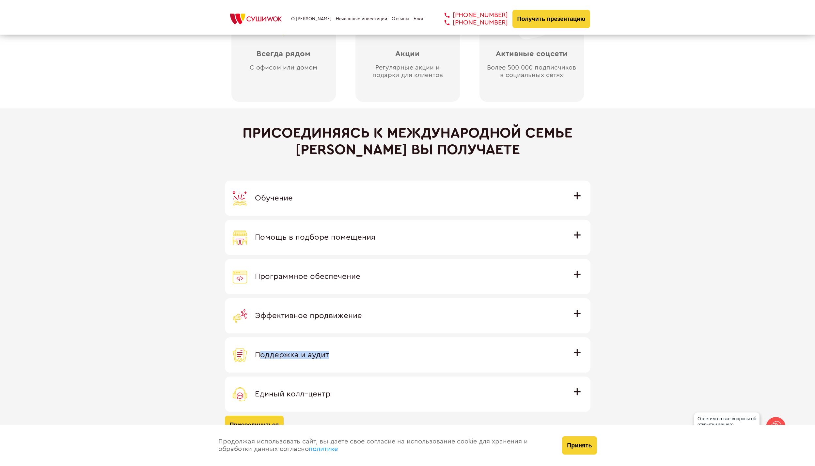
click at [261, 361] on div "Поддержка и аудит" at bounding box center [408, 354] width 350 height 14
drag, startPoint x: 256, startPoint y: 237, endPoint x: 383, endPoint y: 239, distance: 126.3
click at [383, 239] on div "Помощь в подборе помещения" at bounding box center [408, 237] width 350 height 14
drag, startPoint x: 295, startPoint y: 278, endPoint x: 372, endPoint y: 278, distance: 77.0
click at [372, 278] on div "Программное обеспечение" at bounding box center [408, 276] width 350 height 14
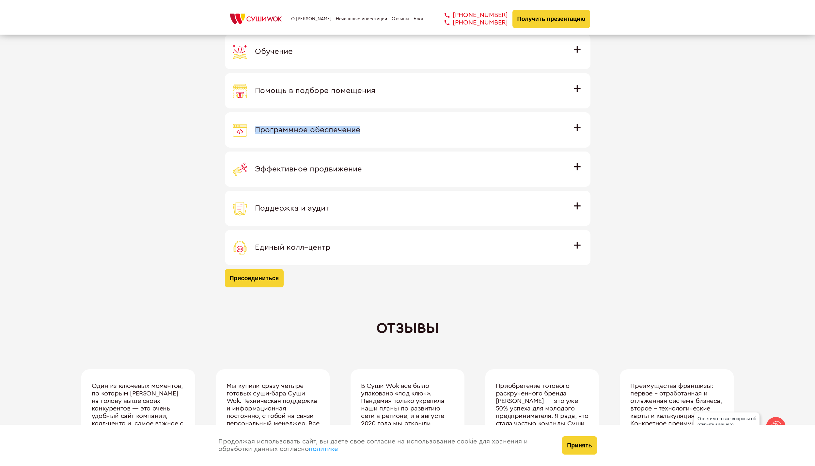
scroll to position [1855, 0]
drag, startPoint x: 372, startPoint y: 167, endPoint x: 255, endPoint y: 165, distance: 116.2
click at [255, 165] on div "Эффективное продвижение" at bounding box center [408, 168] width 350 height 14
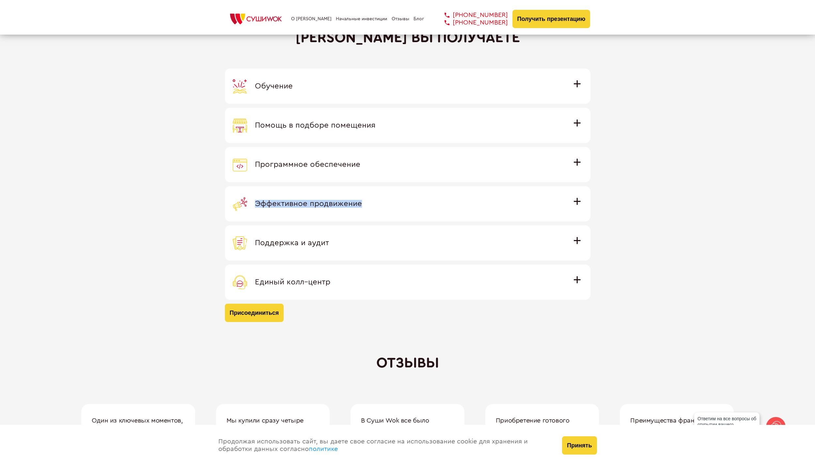
scroll to position [1806, 0]
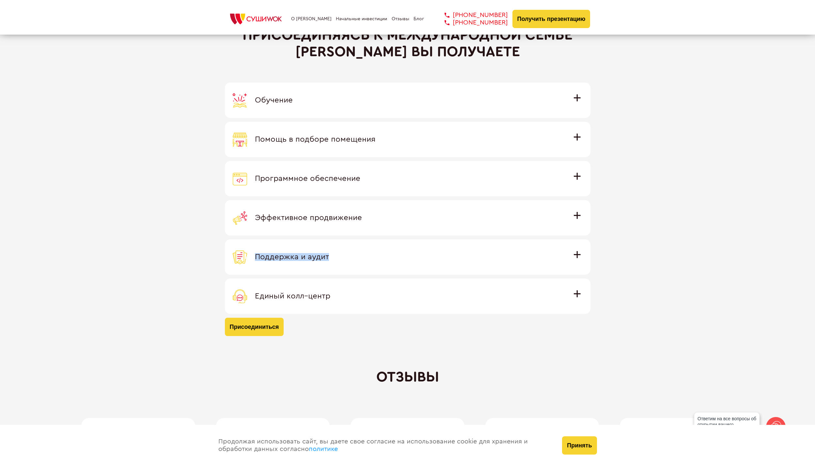
drag, startPoint x: 332, startPoint y: 259, endPoint x: 257, endPoint y: 264, distance: 74.9
click at [257, 264] on label "Поддержка и аудит Аудит работы с целью поиска точек роста и постоянная поддержк…" at bounding box center [407, 256] width 365 height 35
drag, startPoint x: 340, startPoint y: 297, endPoint x: 256, endPoint y: 301, distance: 84.3
click at [256, 301] on div "Единый колл–центр" at bounding box center [408, 296] width 350 height 14
drag, startPoint x: 370, startPoint y: 214, endPoint x: 255, endPoint y: 218, distance: 115.2
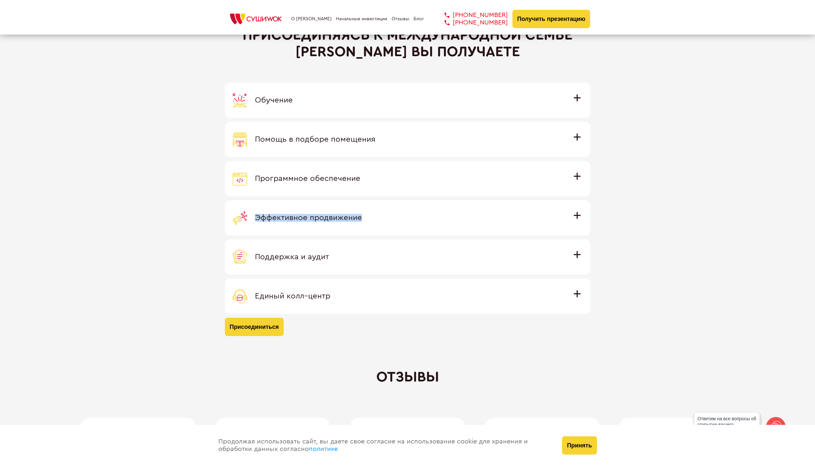
click at [255, 218] on div "Эффективное продвижение" at bounding box center [408, 217] width 350 height 14
